Goal: Transaction & Acquisition: Purchase product/service

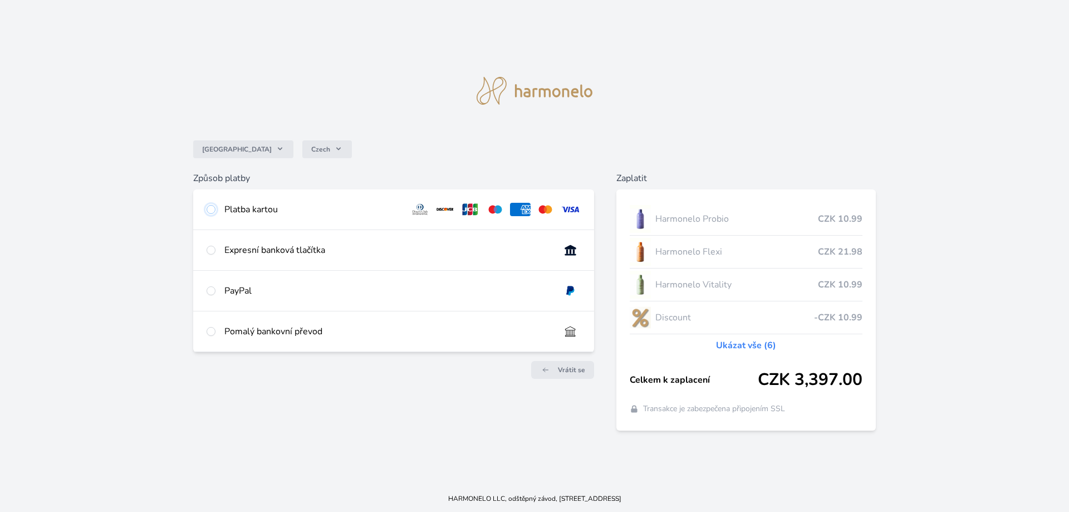
click at [213, 208] on input "radio" at bounding box center [211, 209] width 9 height 9
radio input "true"
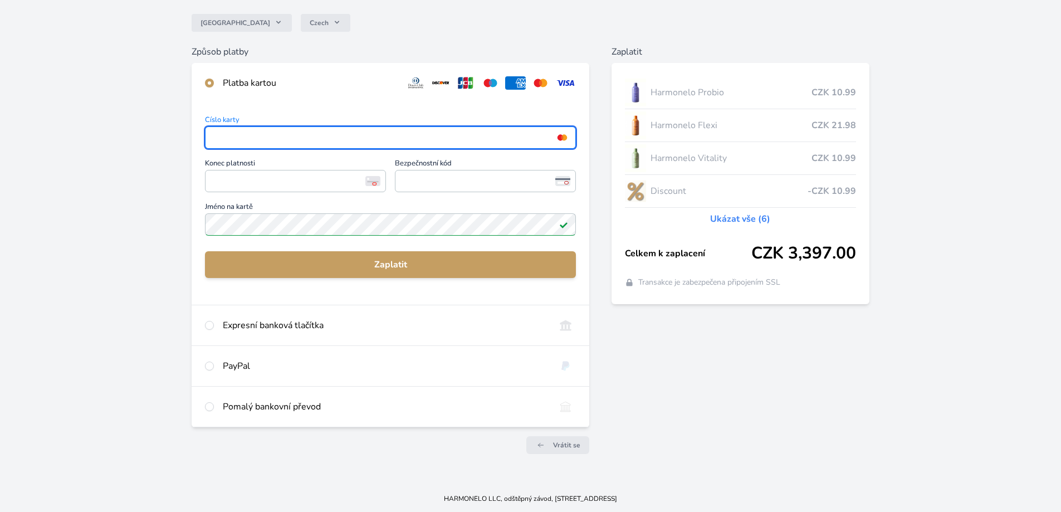
scroll to position [94, 0]
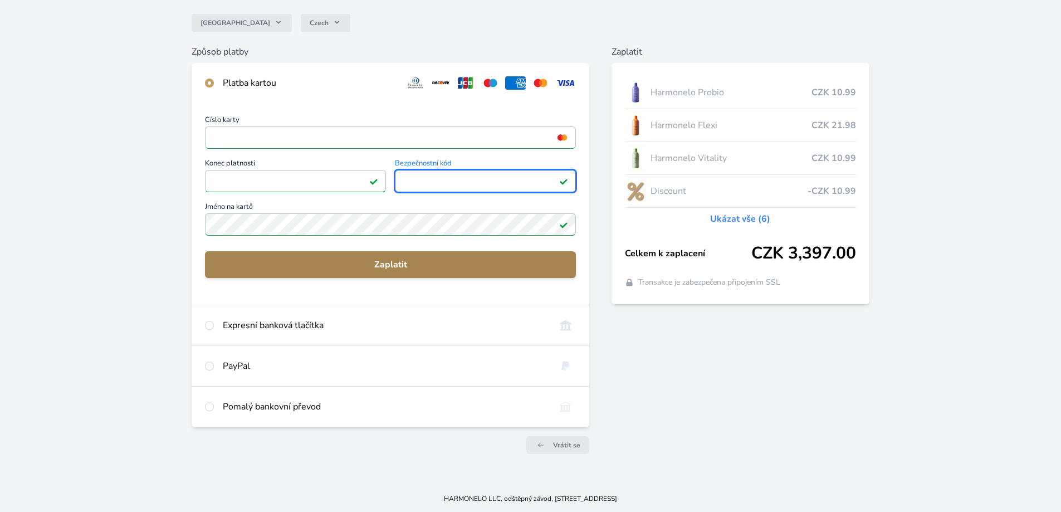
click at [388, 264] on span "Zaplatit" at bounding box center [390, 264] width 353 height 13
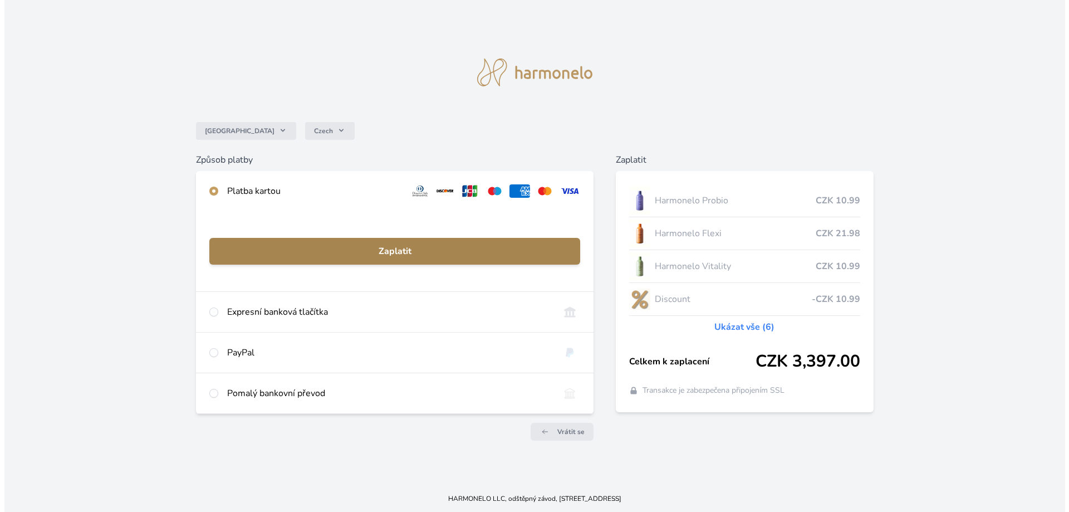
scroll to position [0, 0]
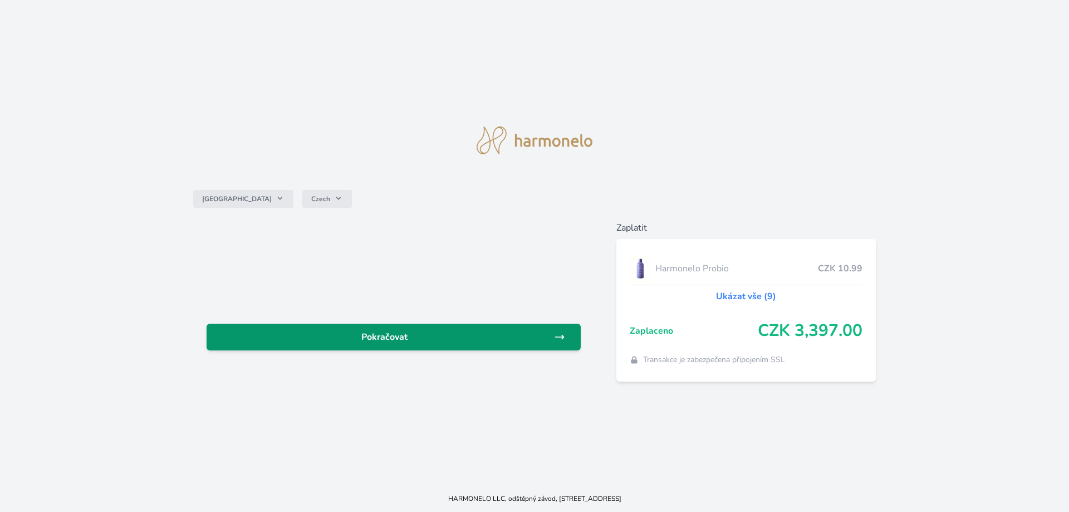
click at [478, 339] on span "Pokračovat" at bounding box center [385, 336] width 339 height 13
